Goal: Task Accomplishment & Management: Use online tool/utility

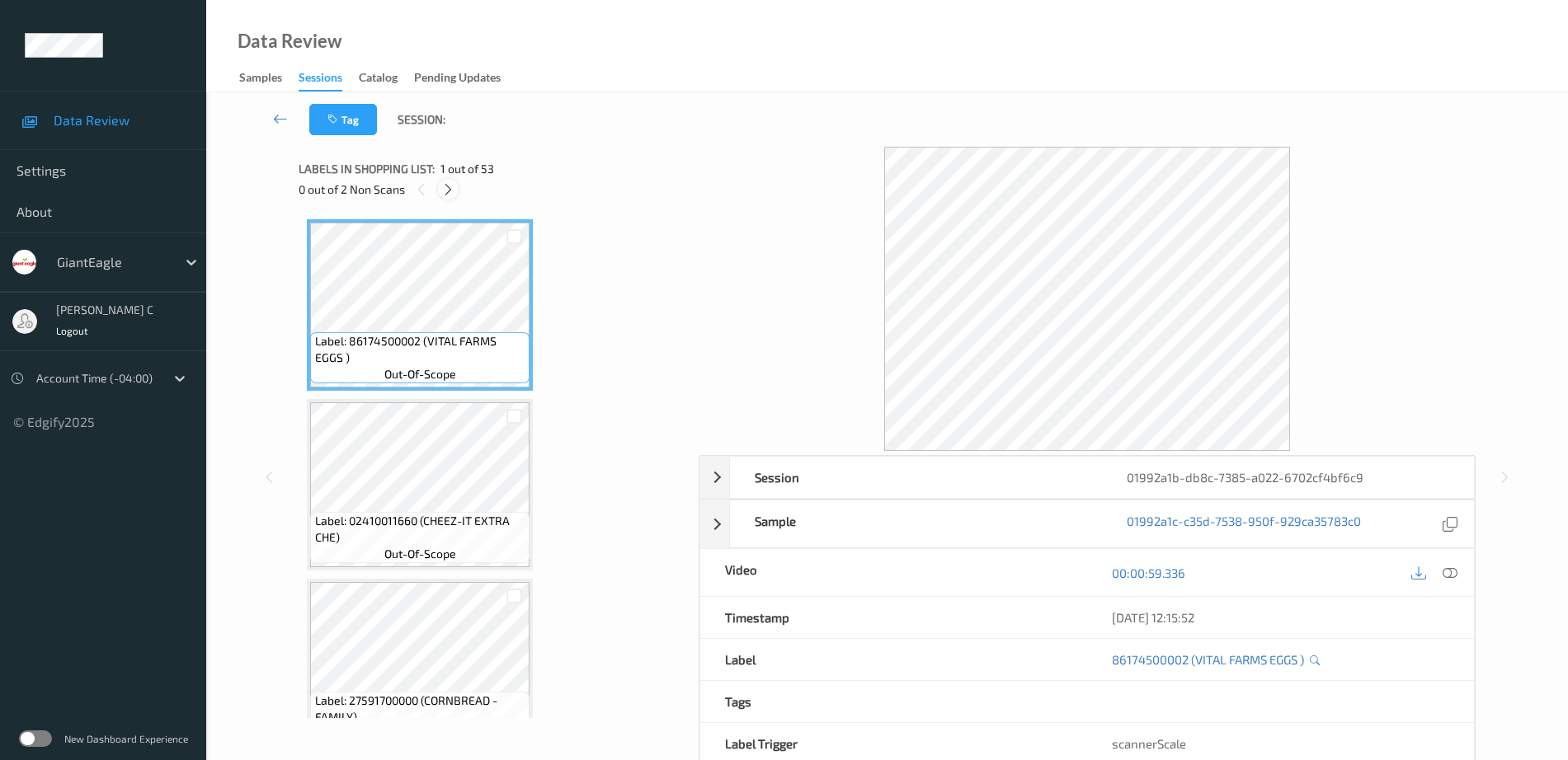
click at [447, 191] on icon at bounding box center [448, 190] width 14 height 15
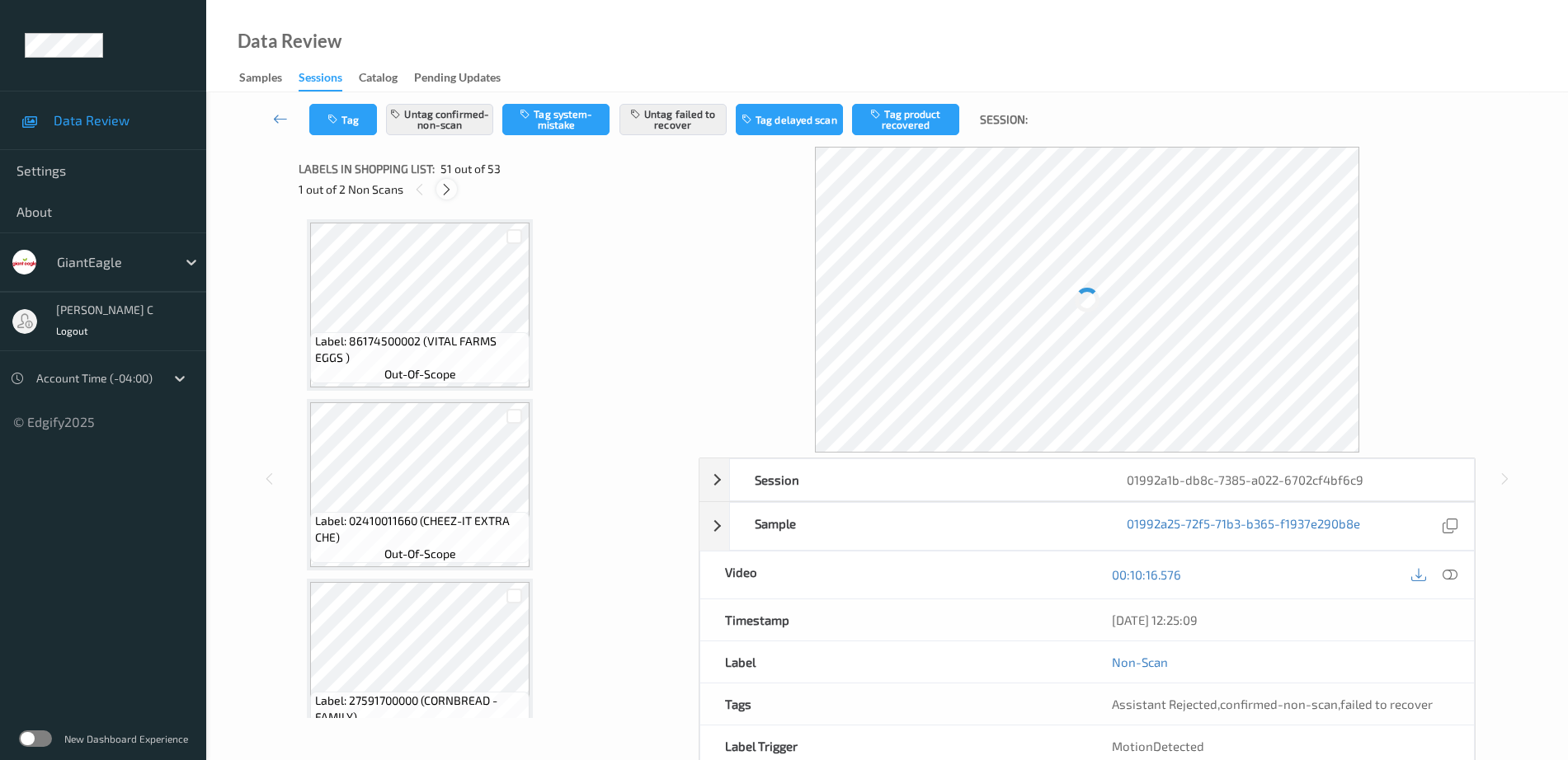
scroll to position [8814, 0]
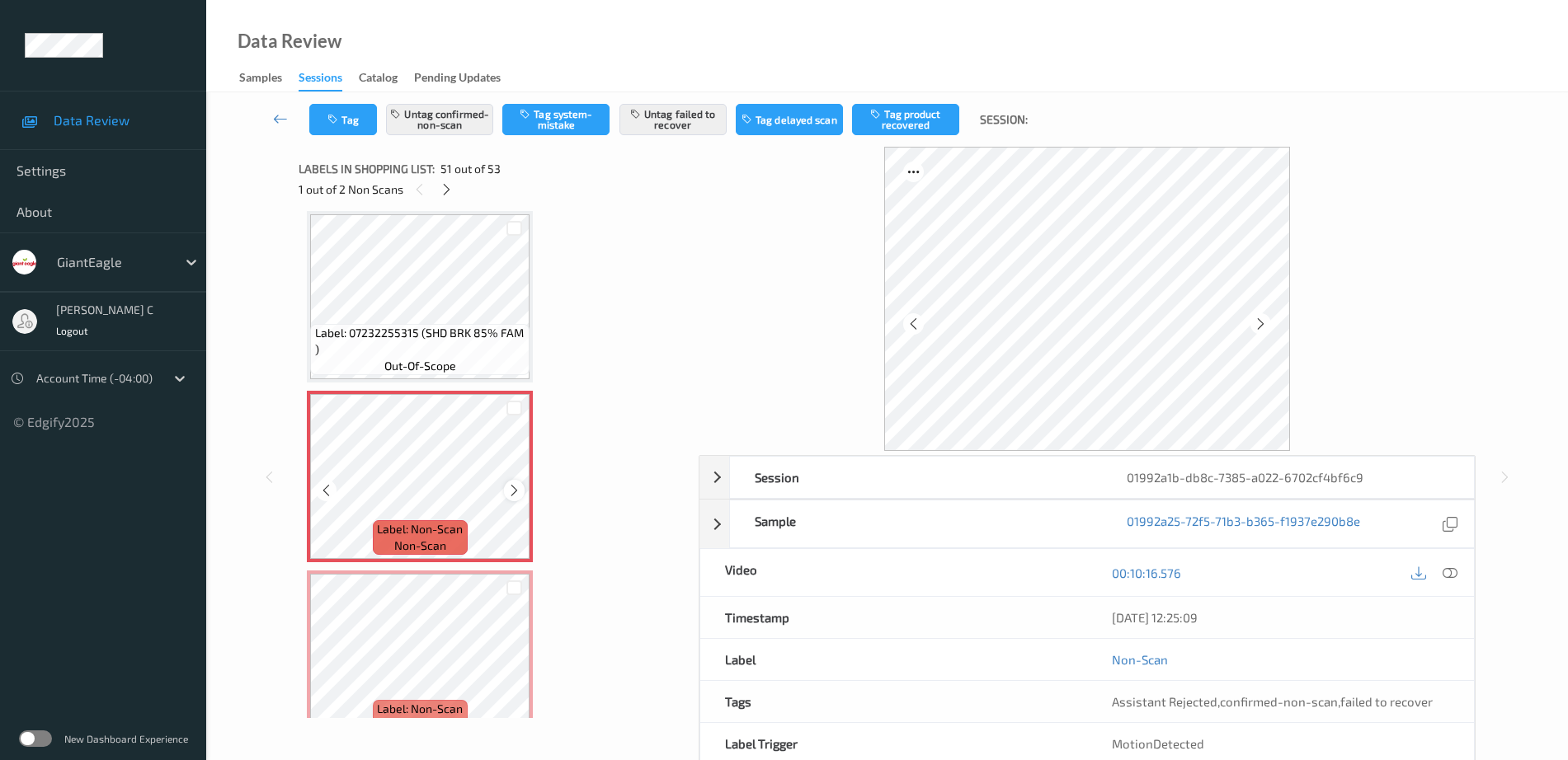
click at [512, 487] on icon at bounding box center [514, 491] width 14 height 15
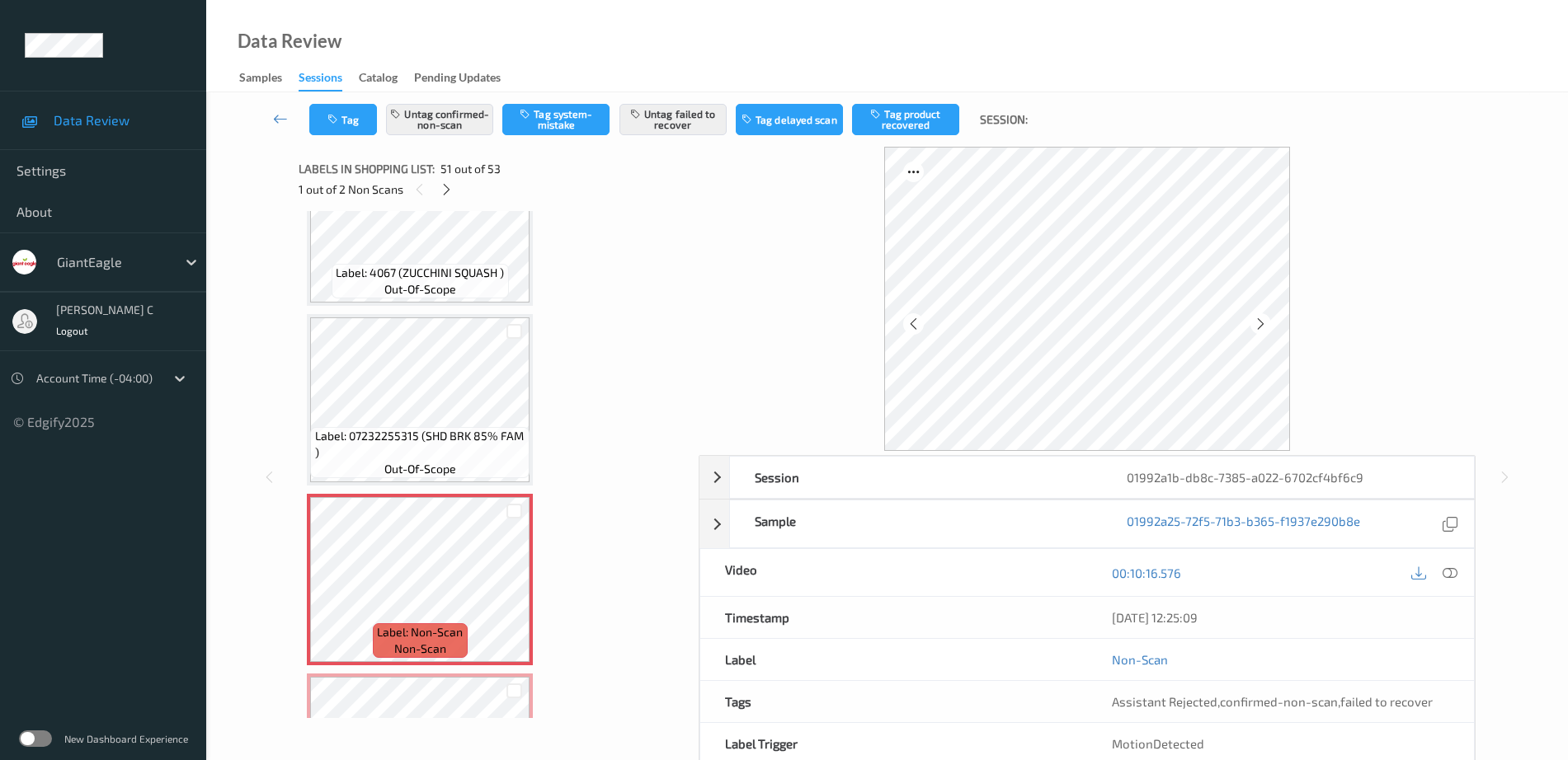
click at [446, 433] on span "Label: 07232255315 (SHD BRK 85% FAM )" at bounding box center [421, 444] width 211 height 33
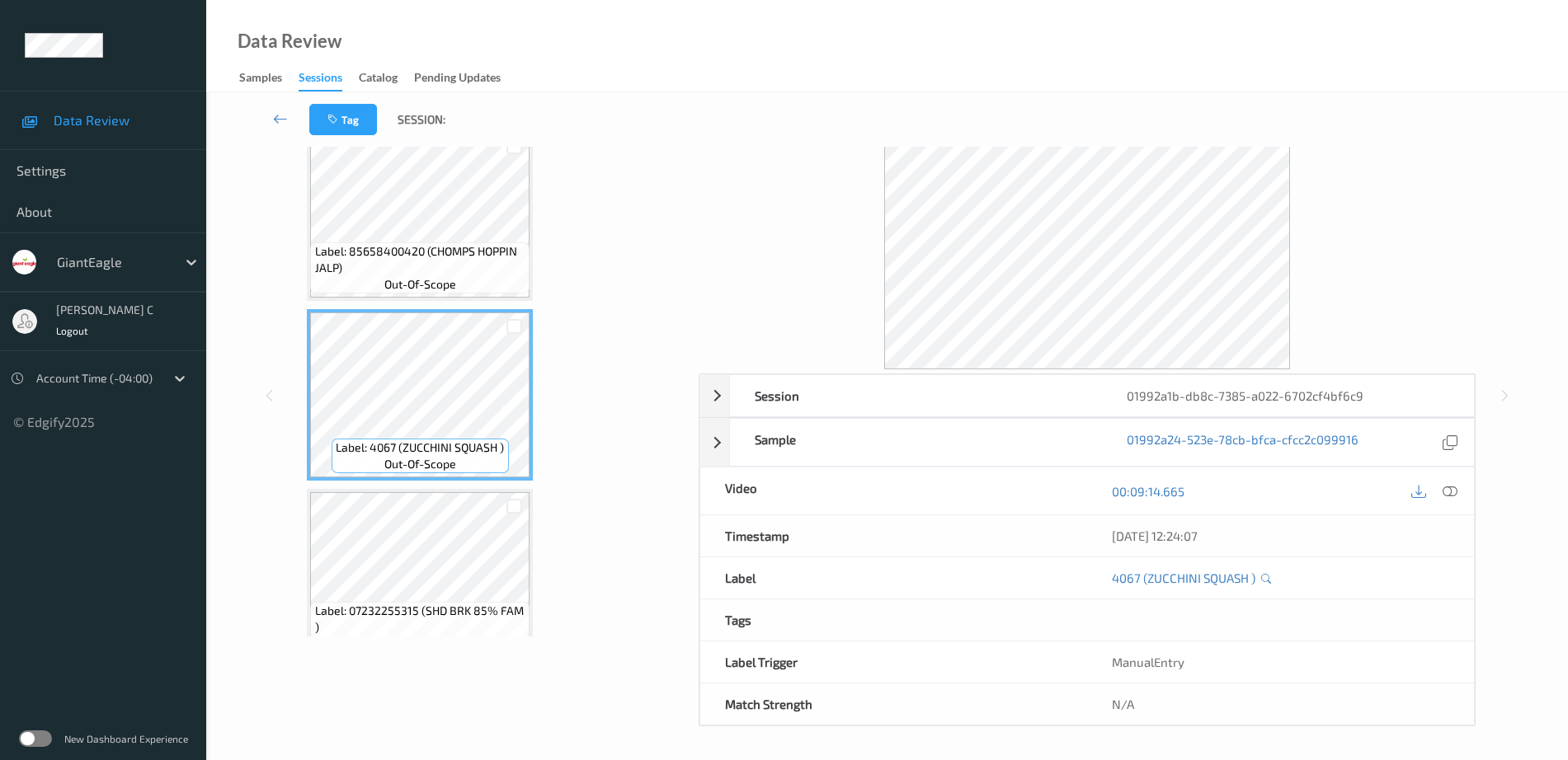
scroll to position [8408, 0]
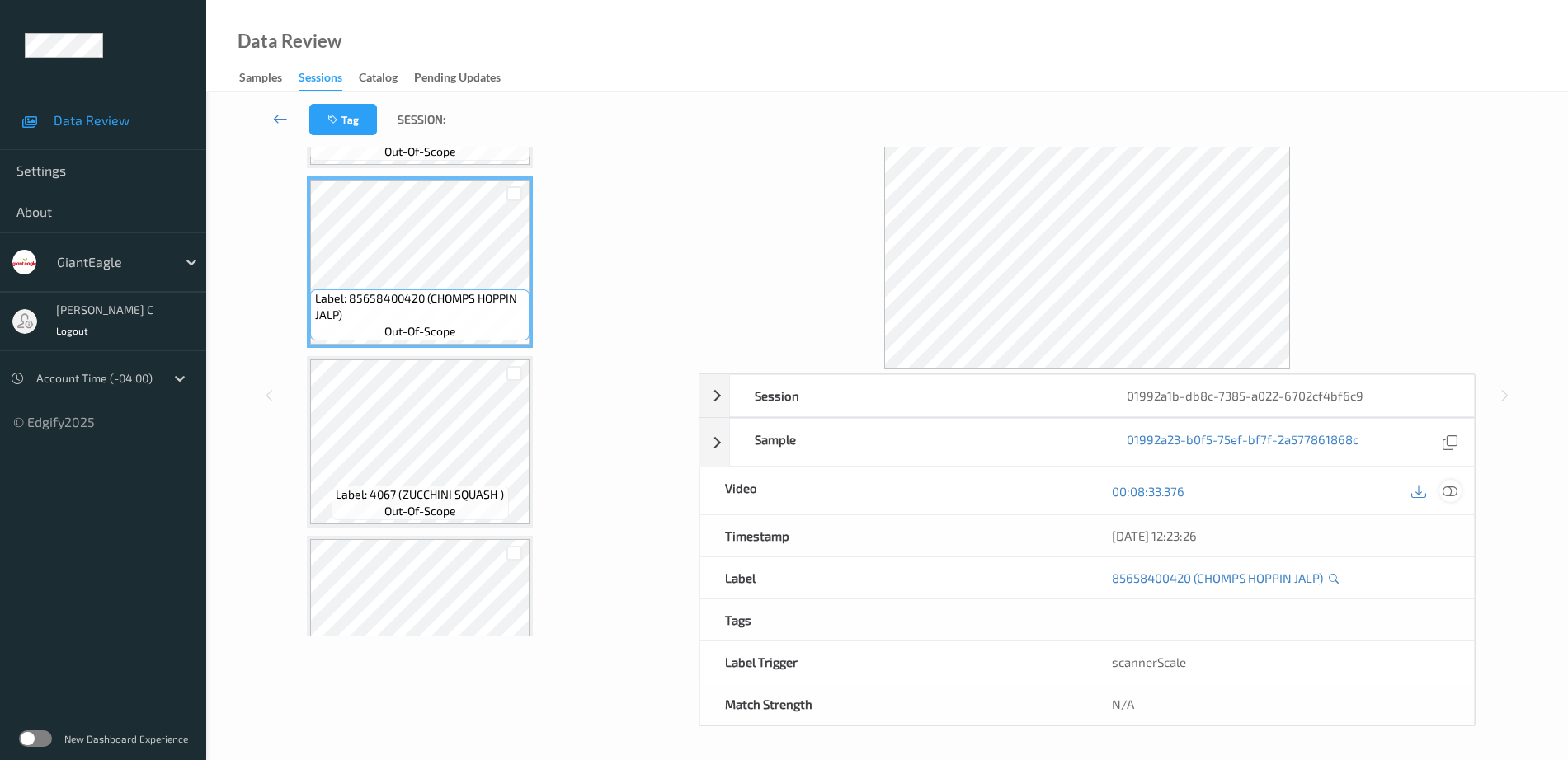
click at [1457, 488] on icon at bounding box center [1450, 491] width 15 height 15
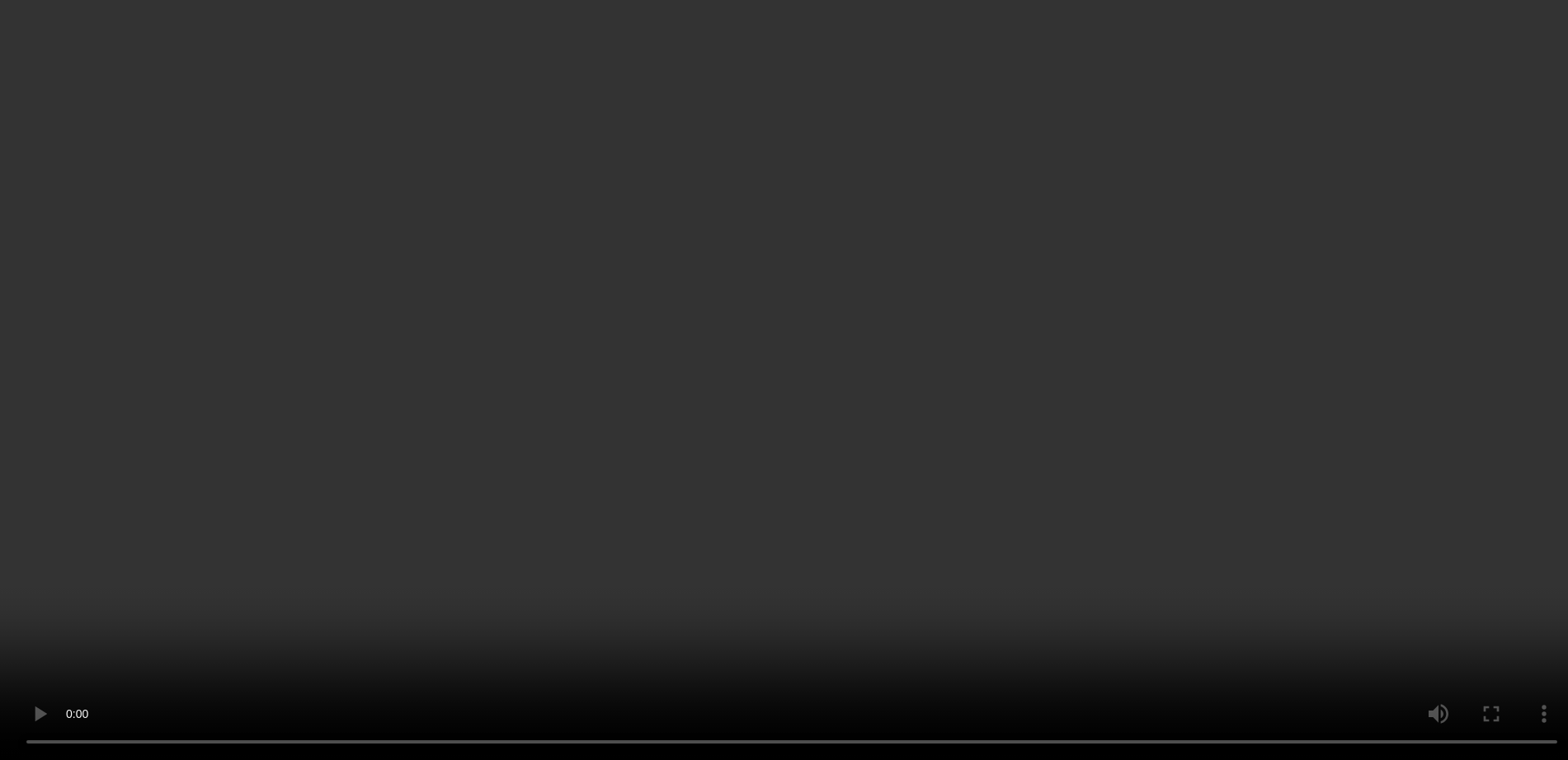
scroll to position [8717, 0]
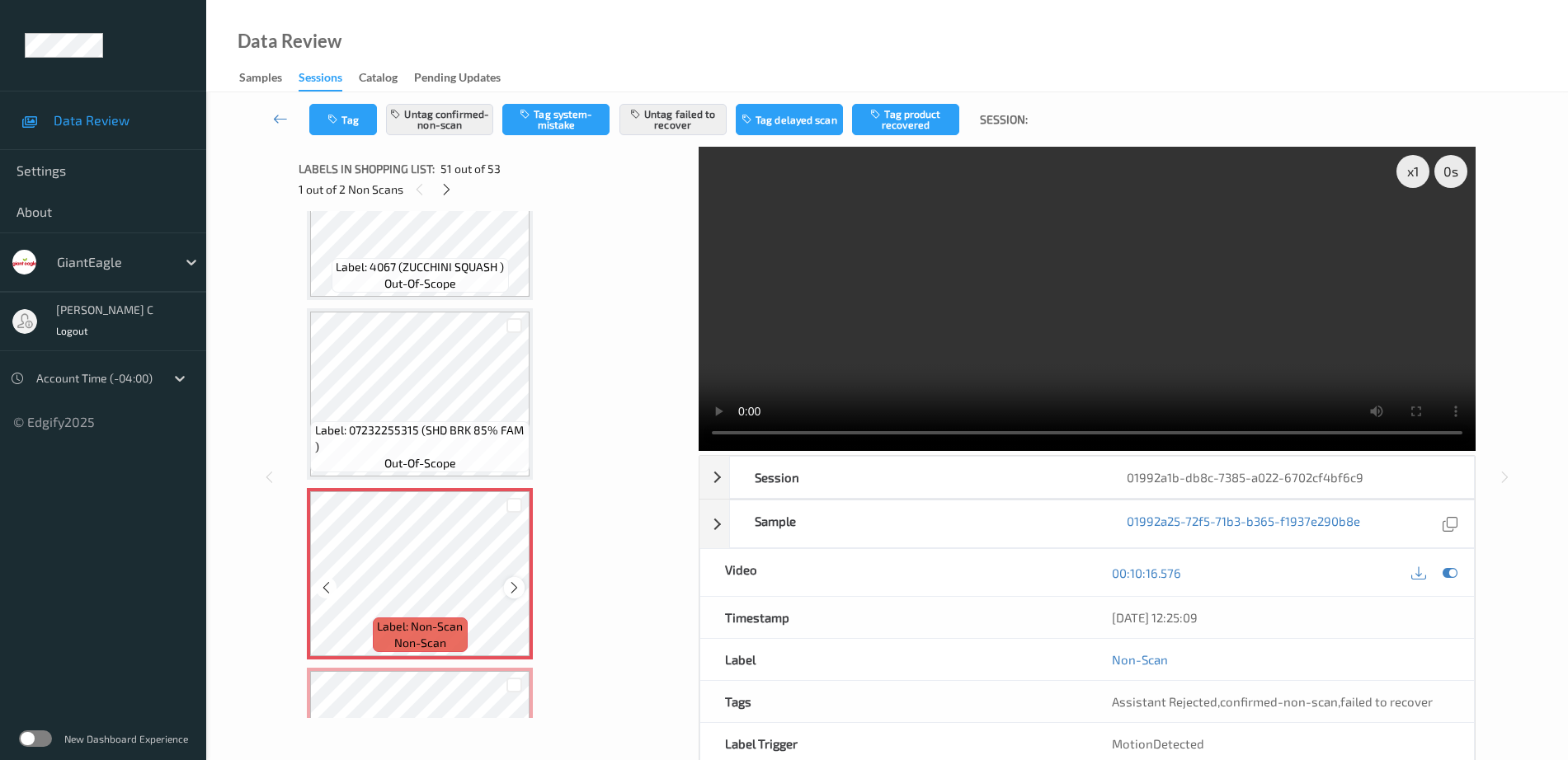
click at [516, 588] on icon at bounding box center [514, 588] width 14 height 15
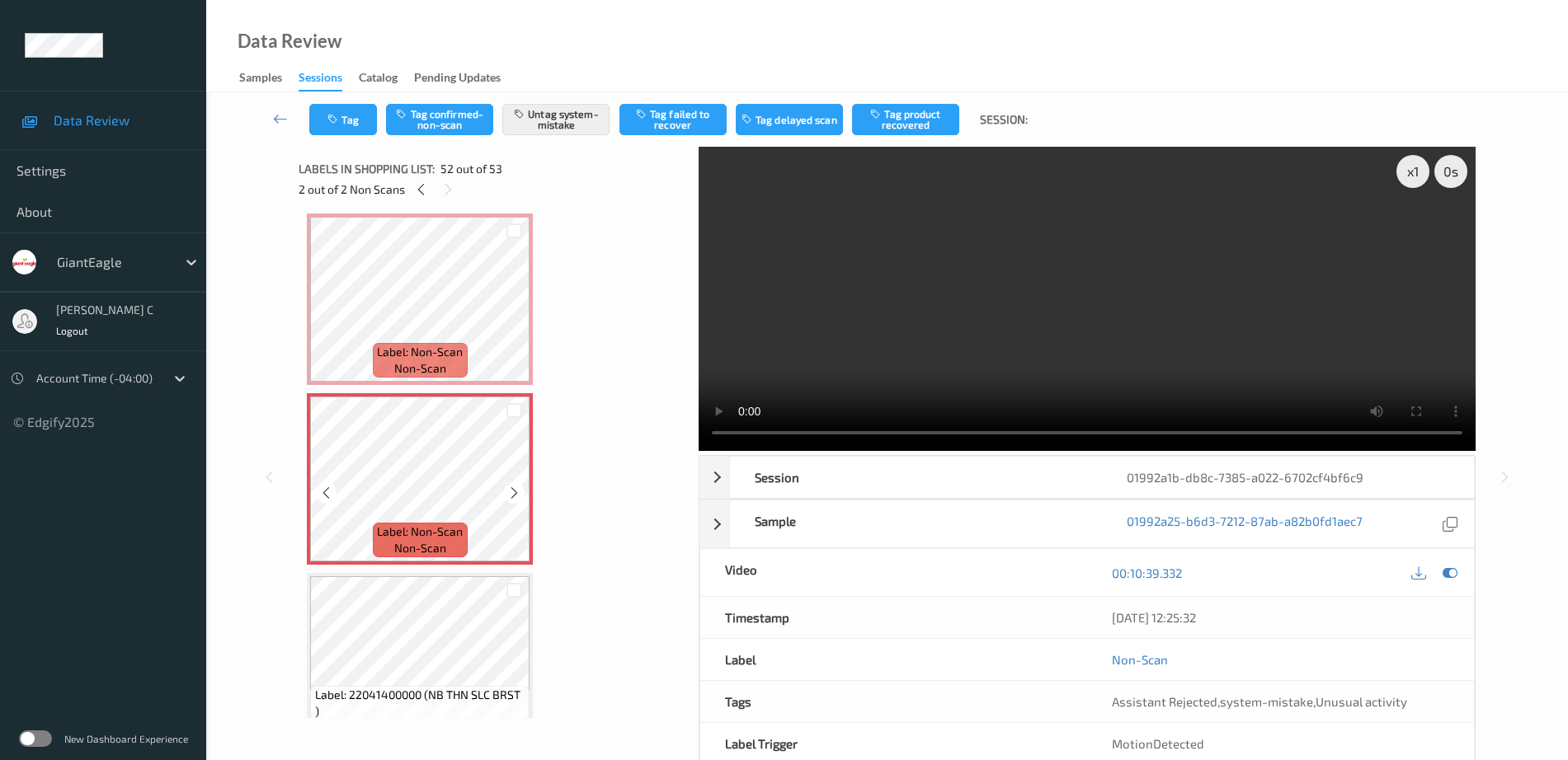
scroll to position [9026, 0]
